Goal: Browse casually

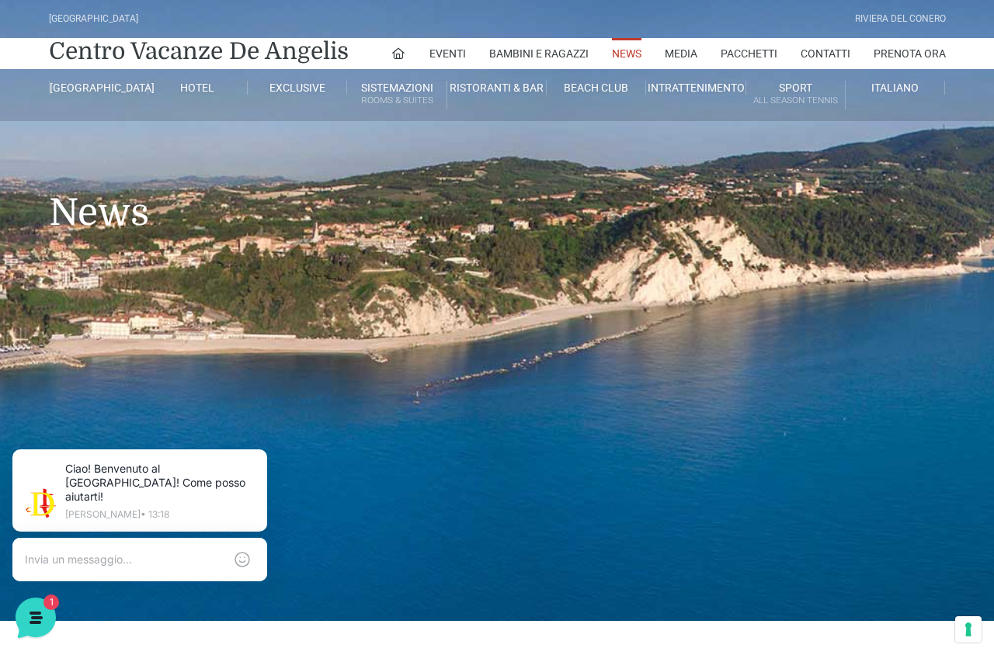
click at [667, 58] on link "Media" at bounding box center [680, 53] width 33 height 31
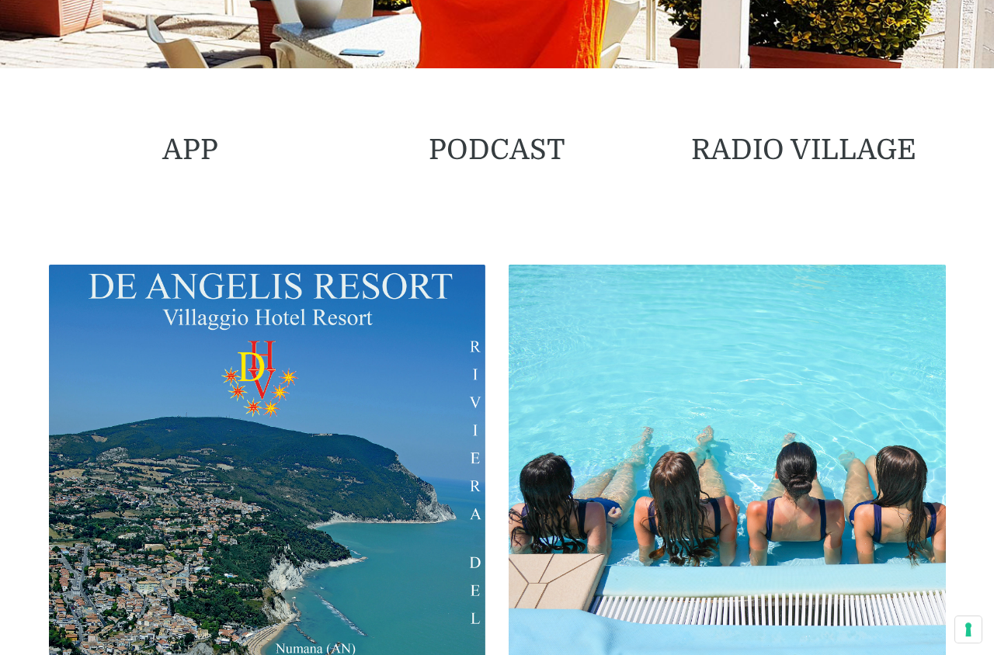
scroll to position [474, 0]
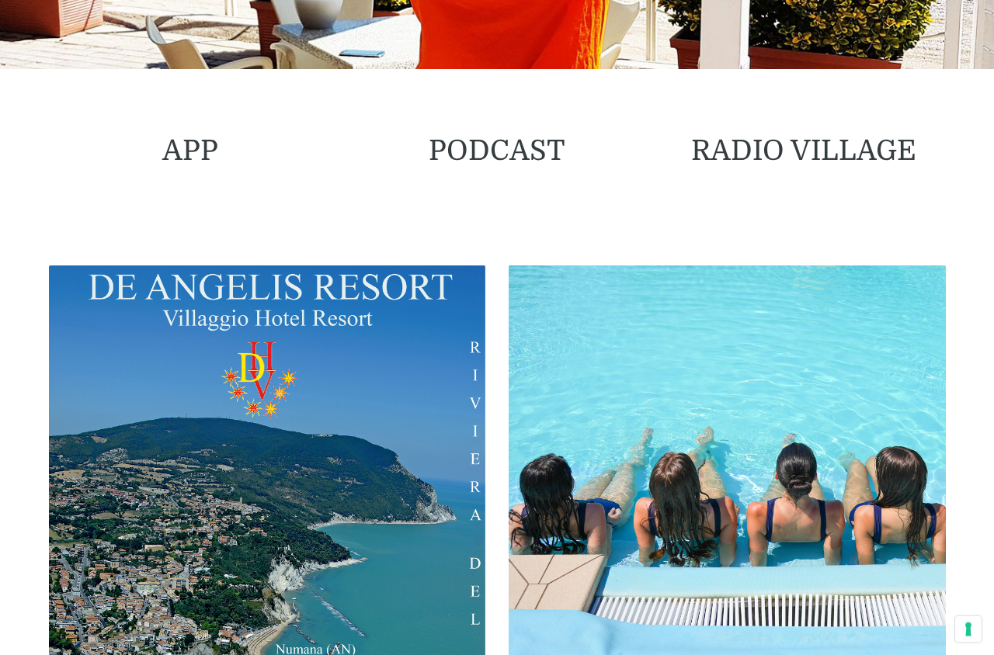
click at [900, 532] on img at bounding box center [726, 483] width 437 height 437
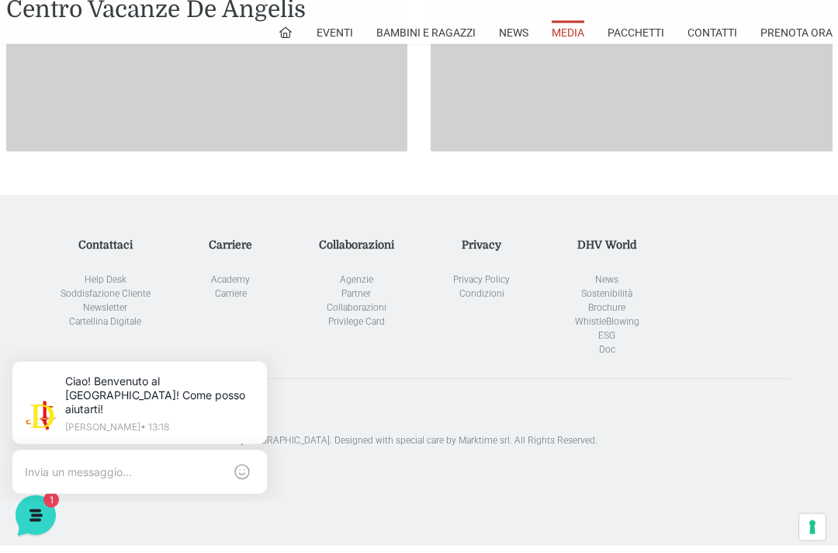
scroll to position [1490, 0]
click at [217, 273] on link "Academy" at bounding box center [230, 278] width 39 height 11
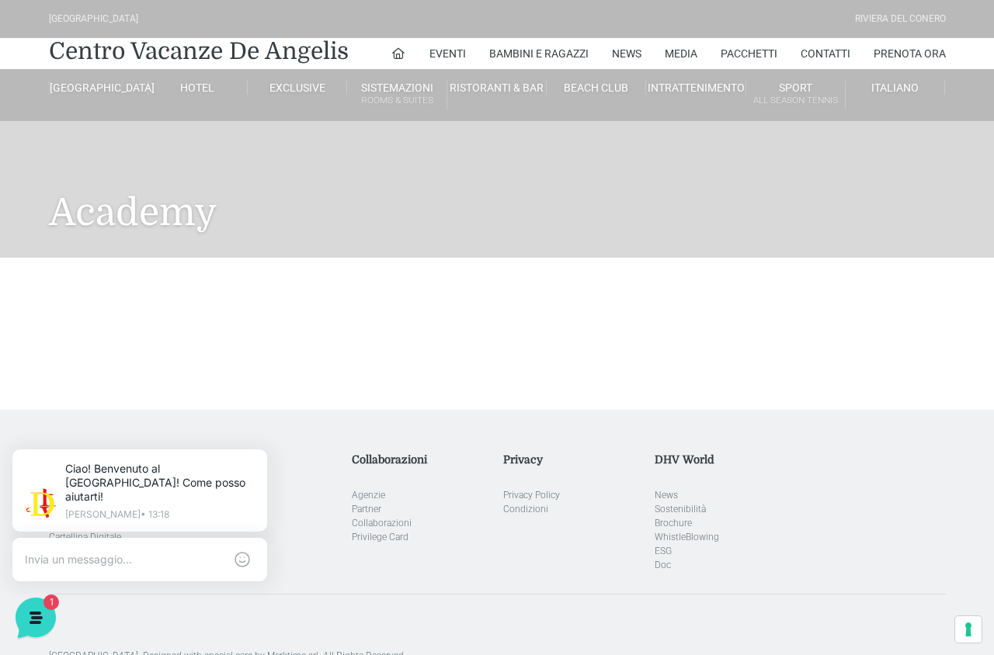
click at [39, 609] on icon at bounding box center [36, 618] width 40 height 40
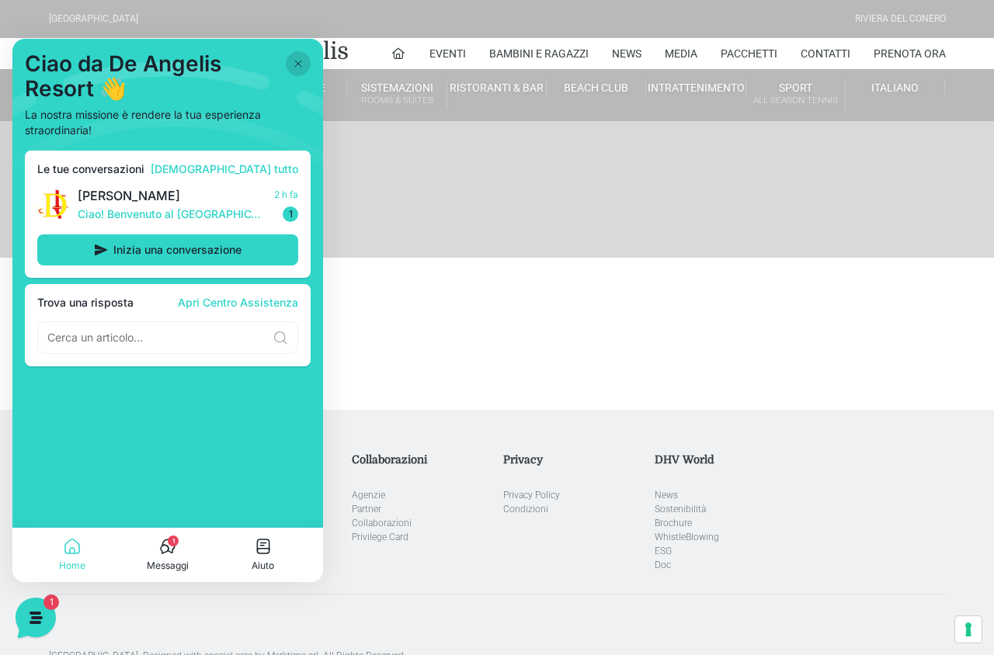
click at [913, 345] on div at bounding box center [497, 334] width 994 height 152
click at [922, 346] on div at bounding box center [497, 334] width 994 height 152
click at [293, 61] on icon at bounding box center [298, 63] width 12 height 12
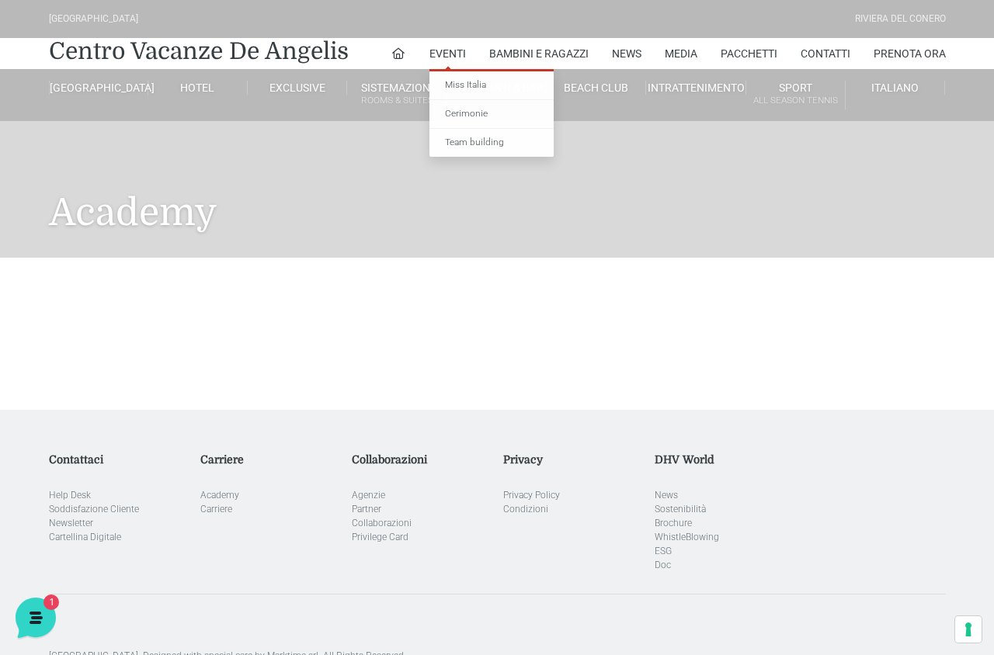
click at [463, 93] on link "Miss Italia" at bounding box center [491, 85] width 124 height 29
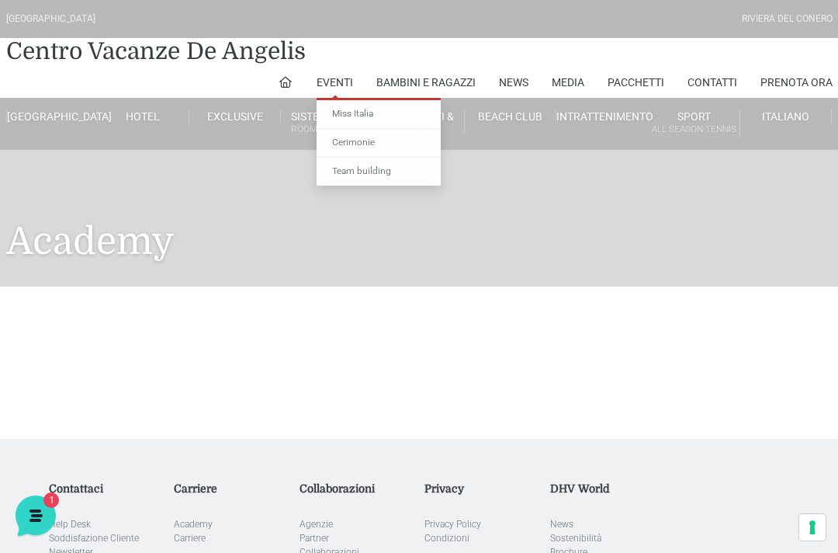
click at [639, 310] on div at bounding box center [419, 362] width 838 height 152
click at [663, 258] on h1 "Academy" at bounding box center [419, 218] width 827 height 137
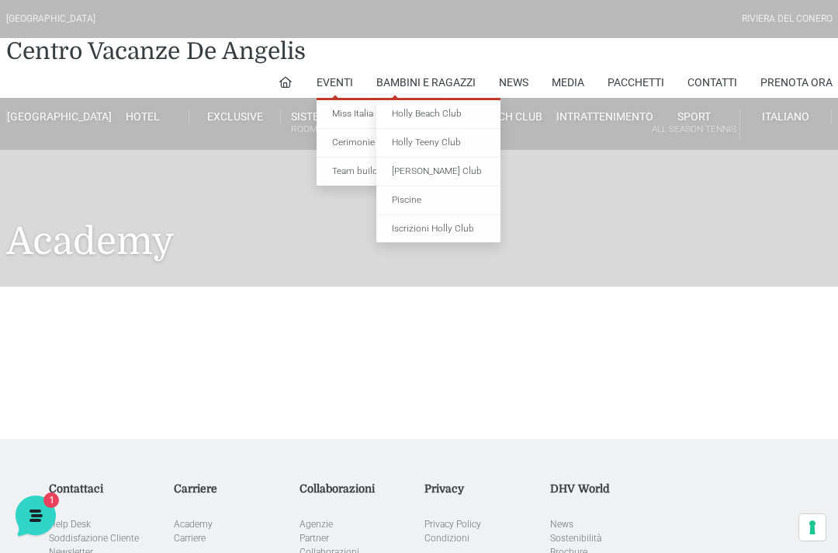
click at [518, 81] on link "News" at bounding box center [513, 82] width 29 height 31
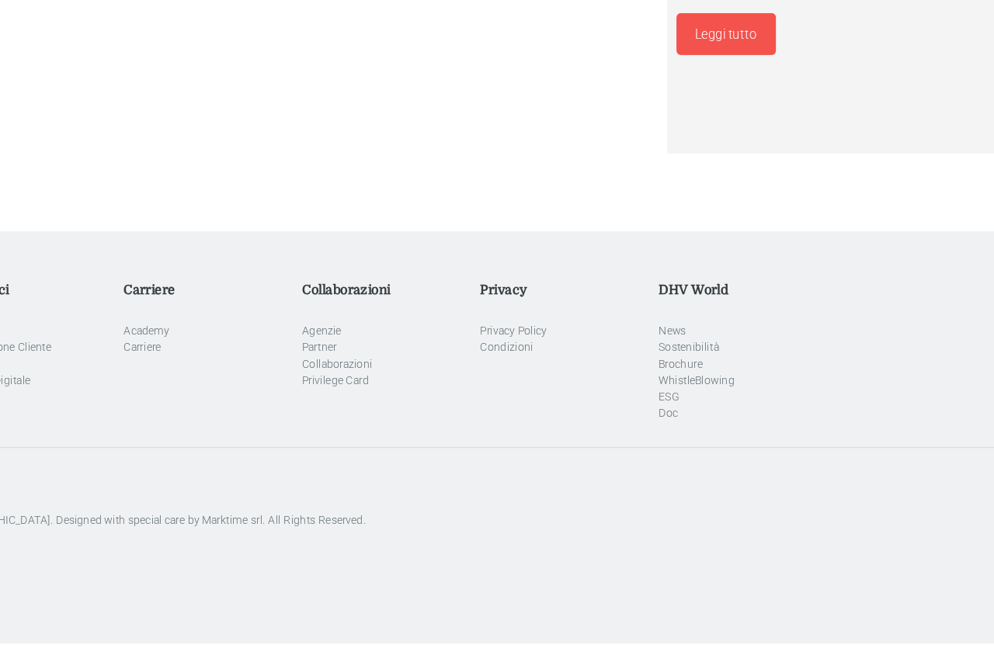
scroll to position [3672, 0]
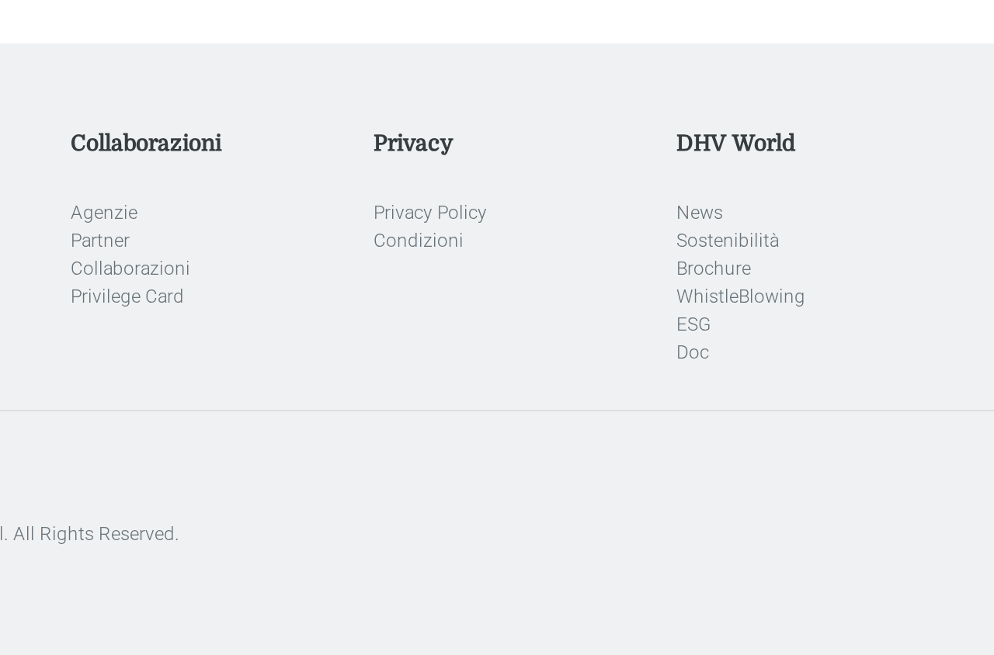
click at [654, 369] on link "WhistleBlowing" at bounding box center [686, 374] width 64 height 11
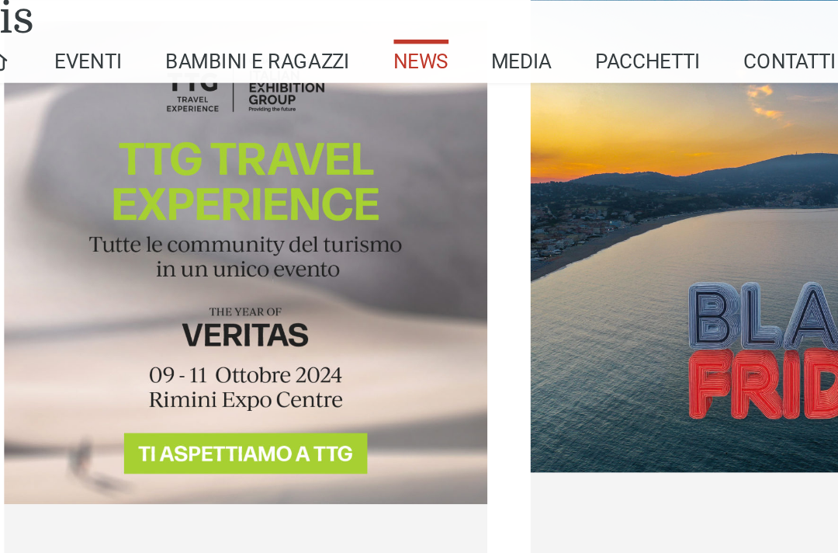
scroll to position [2328, 0]
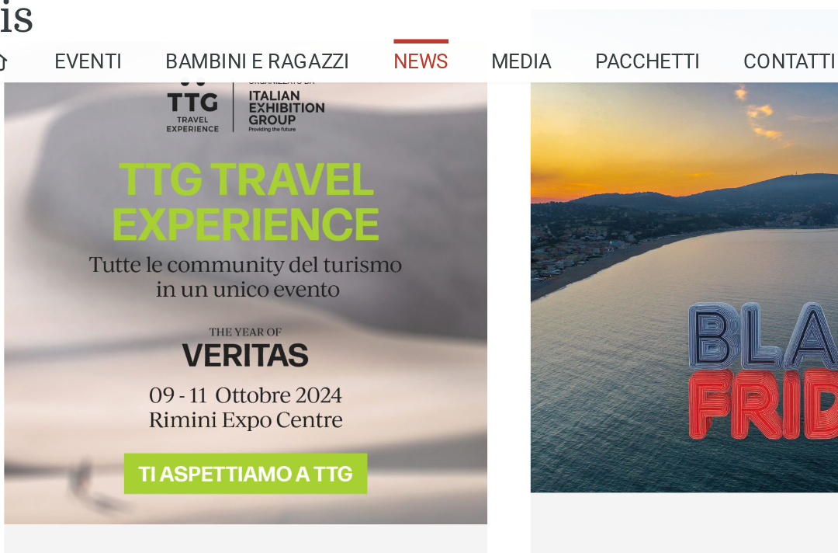
click at [6, 9] on link "Centro Vacanze De Angelis" at bounding box center [156, 9] width 300 height 23
click at [11, 12] on link "Centro Vacanze De Angelis" at bounding box center [156, 9] width 300 height 23
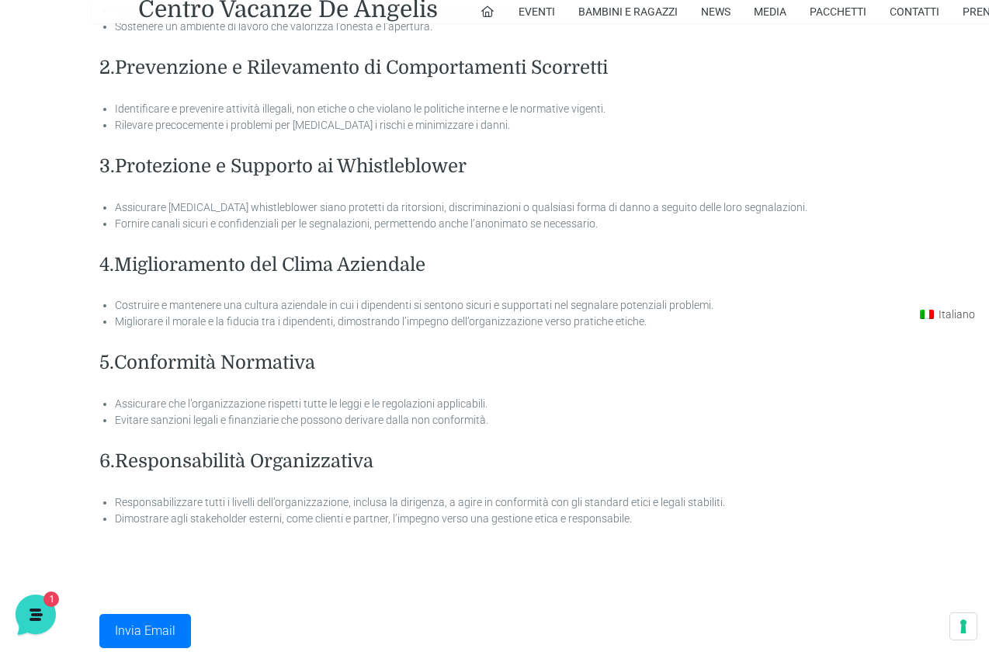
click at [169, 13] on link "Centro Vacanze De Angelis" at bounding box center [288, 9] width 300 height 23
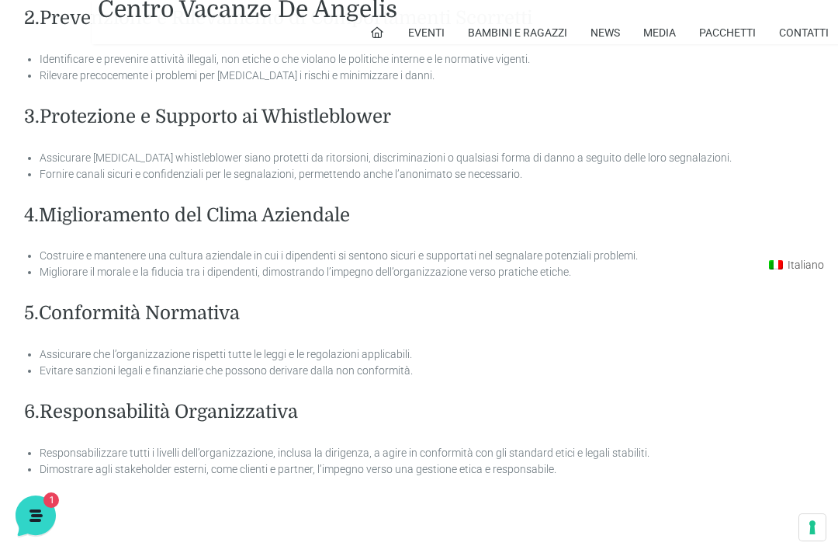
scroll to position [19, 0]
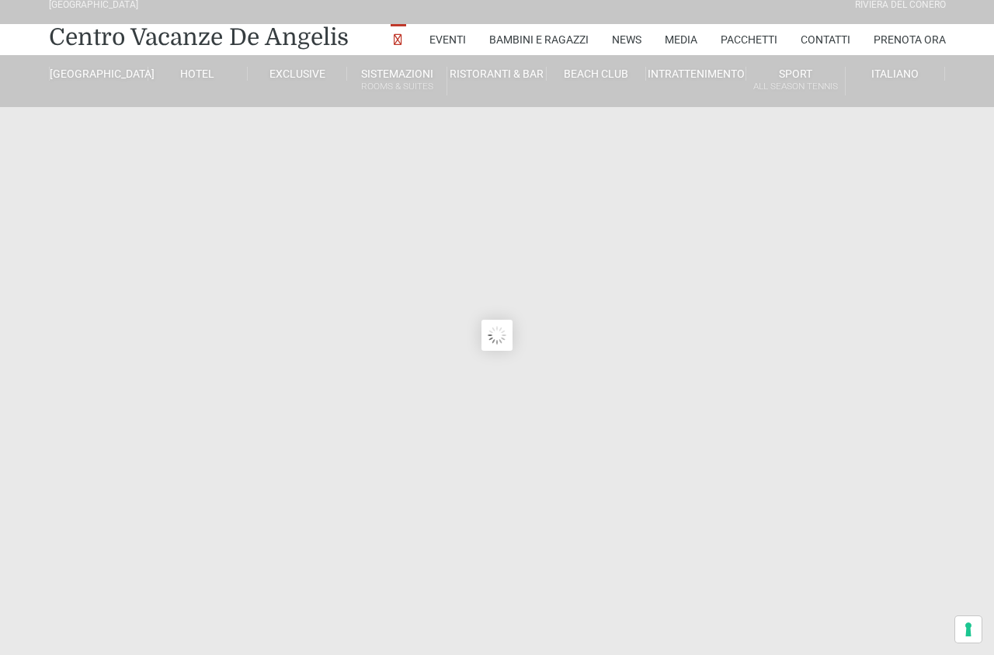
scroll to position [14, 0]
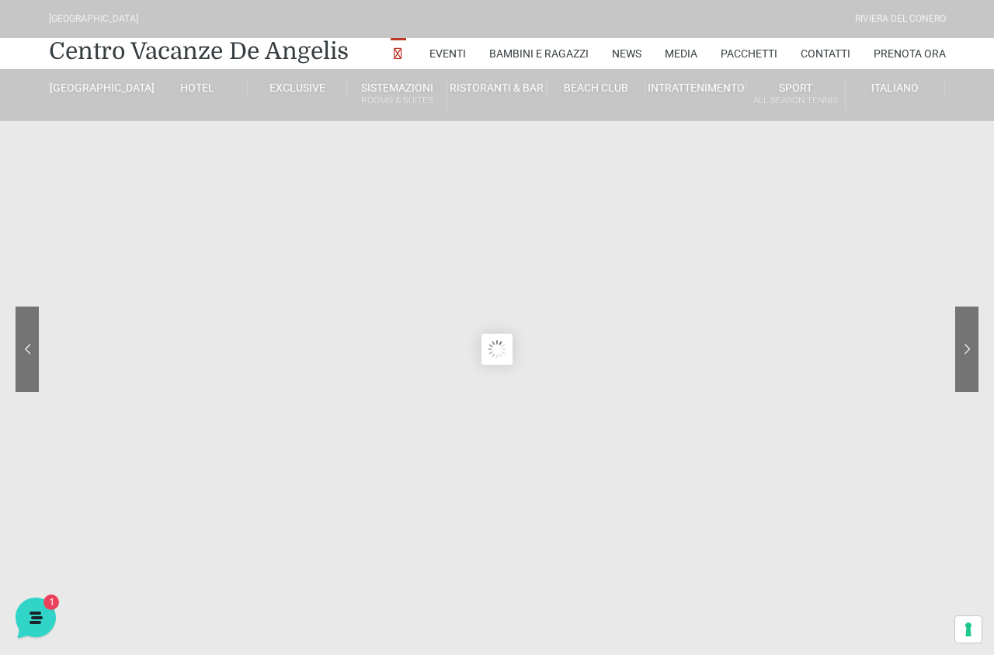
click at [813, 9] on div "[GEOGRAPHIC_DATA] [GEOGRAPHIC_DATA]" at bounding box center [497, 19] width 908 height 38
